Goal: Complete application form

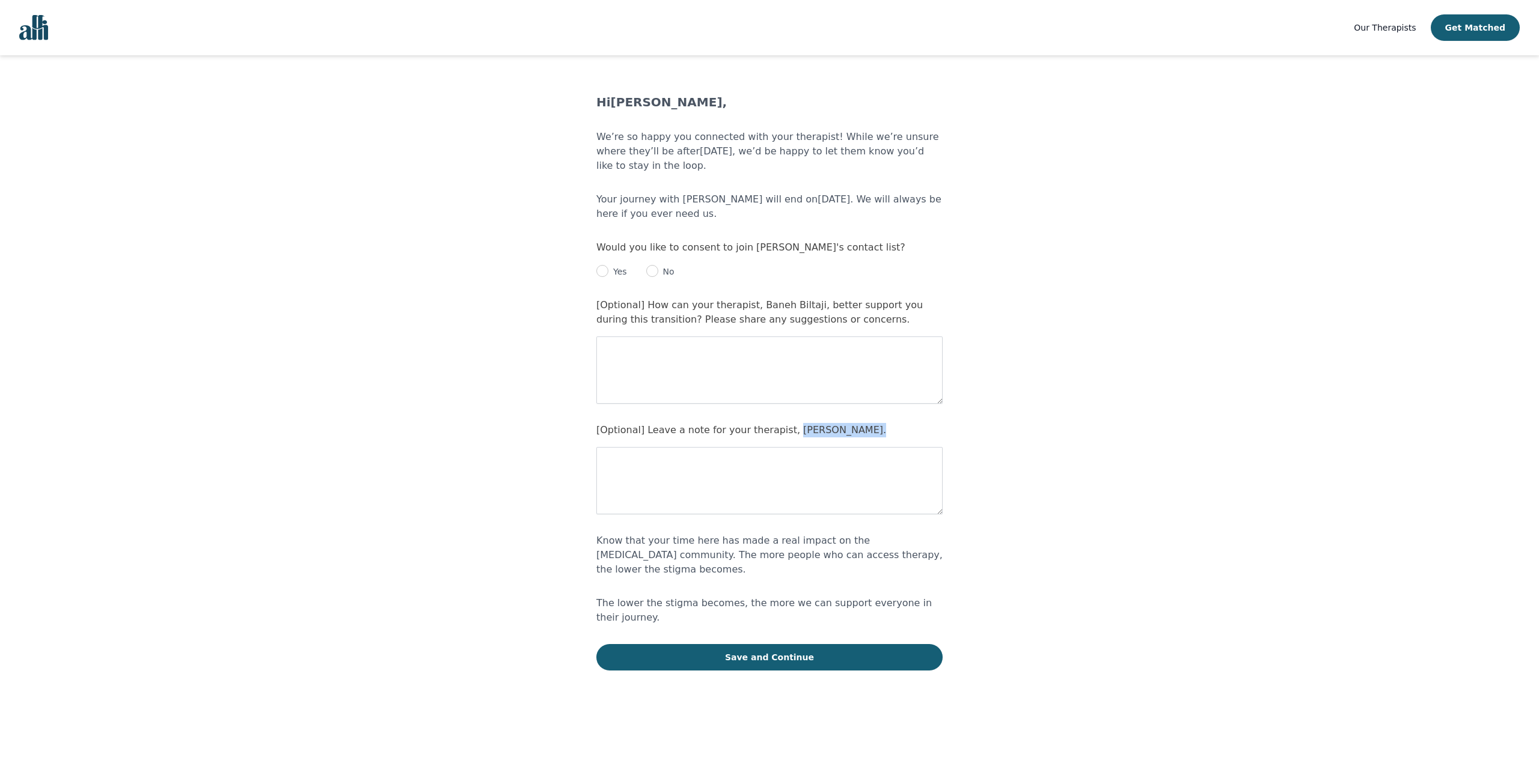
drag, startPoint x: 778, startPoint y: 429, endPoint x: 836, endPoint y: 431, distance: 58.0
click at [836, 431] on div "[Optional] Leave a note for your therapist, [PERSON_NAME]." at bounding box center [769, 469] width 346 height 92
copy label "Baneh Biltaji."
click at [604, 273] on input "radio" at bounding box center [602, 270] width 12 height 12
radio input "true"
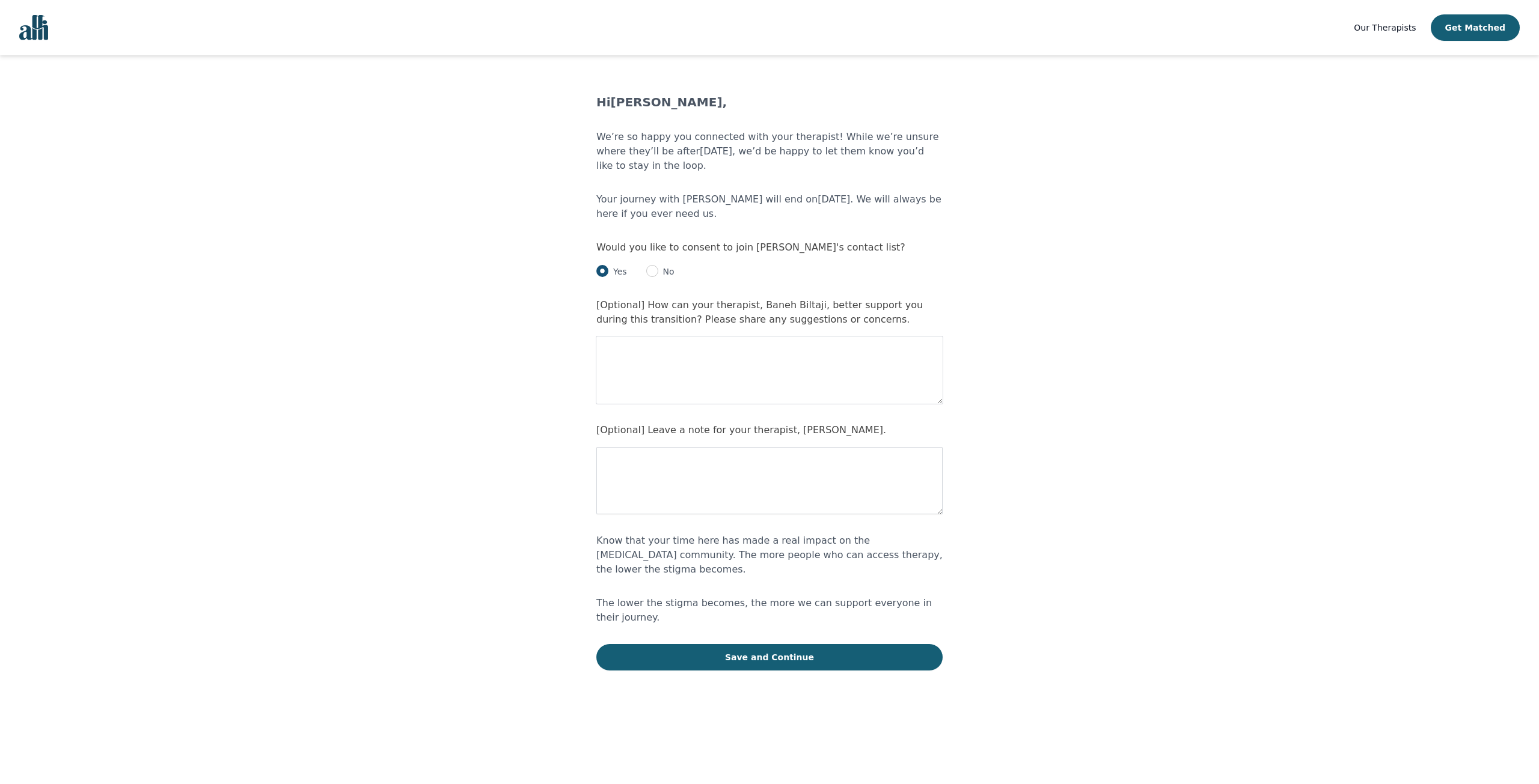
click at [671, 363] on textarea at bounding box center [769, 370] width 346 height 67
click at [728, 644] on button "Save and Continue" at bounding box center [769, 657] width 346 height 26
